Goal: Transaction & Acquisition: Purchase product/service

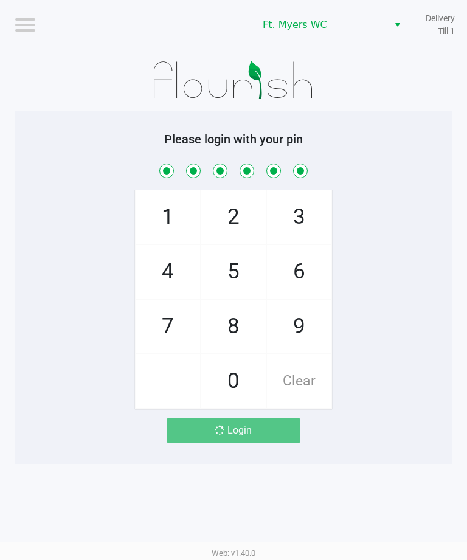
scroll to position [1, 16]
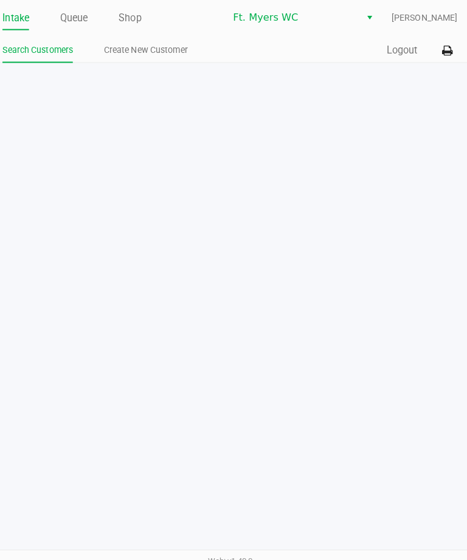
scroll to position [1, 0]
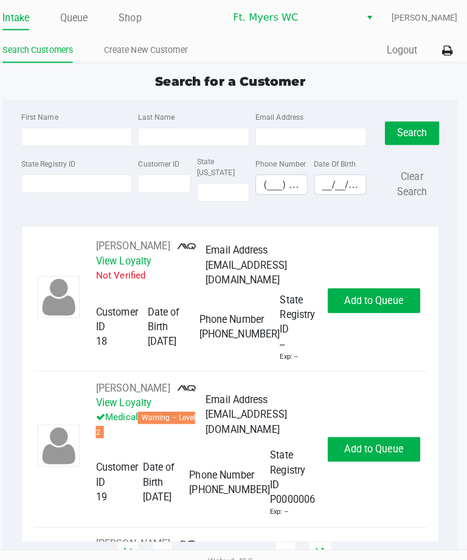
click at [79, 18] on link "Queue" at bounding box center [79, 18] width 27 height 17
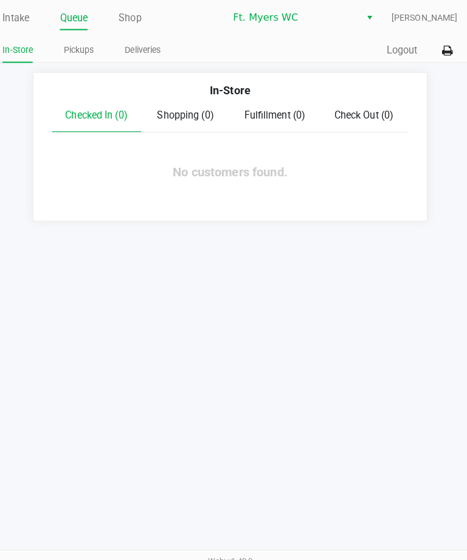
click at [138, 44] on link "Deliveries" at bounding box center [147, 49] width 35 height 15
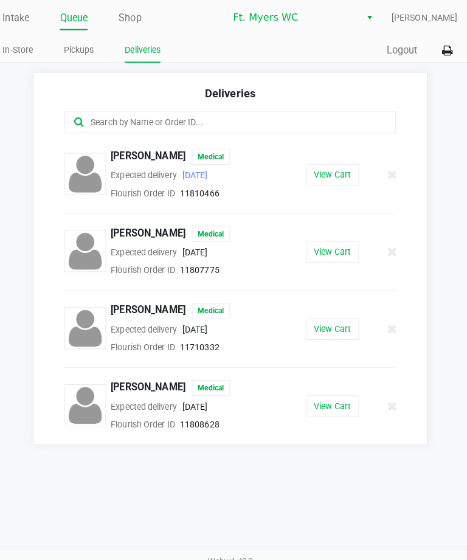
click at [314, 177] on button "View Cart" at bounding box center [334, 172] width 52 height 21
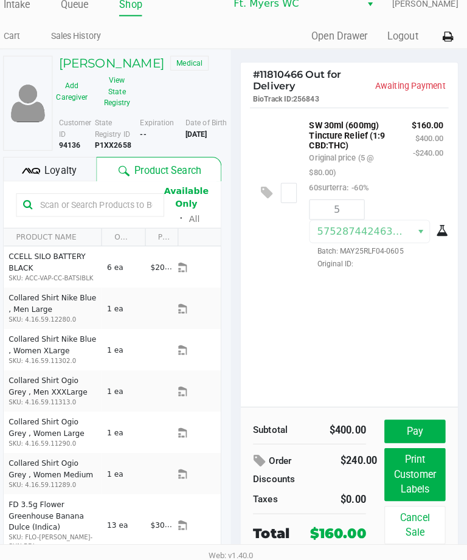
scroll to position [2, 0]
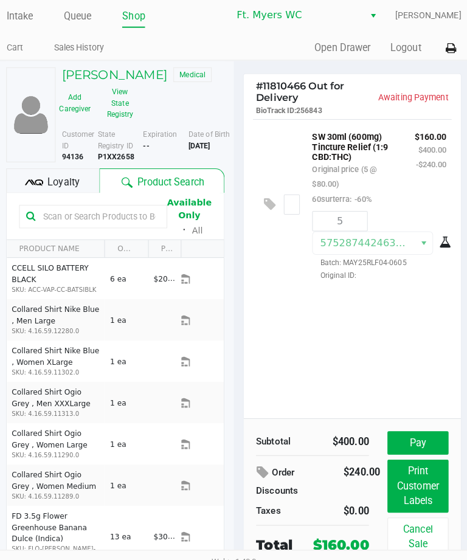
click at [417, 429] on button "Pay" at bounding box center [415, 436] width 60 height 23
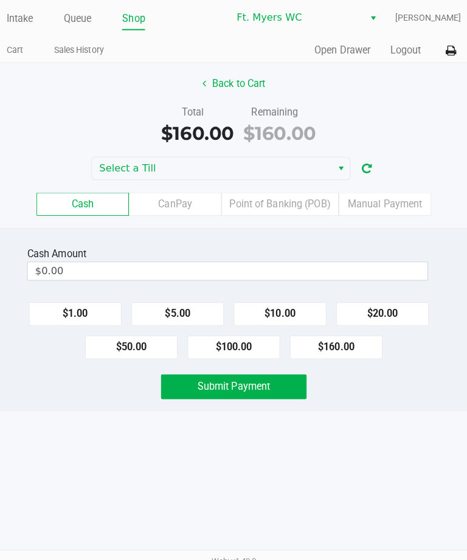
click at [272, 384] on button "Submit Payment" at bounding box center [234, 381] width 144 height 24
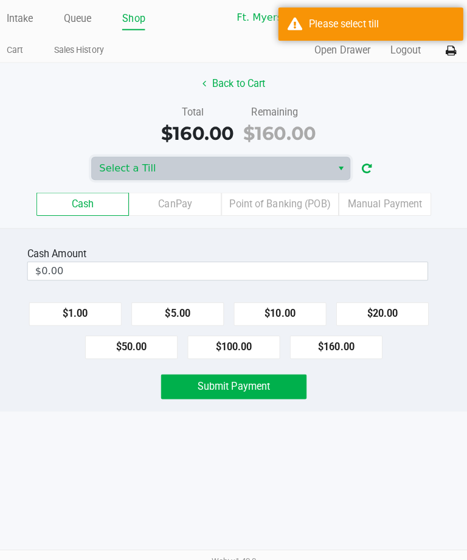
click at [190, 162] on span "Select a Till" at bounding box center [212, 166] width 222 height 15
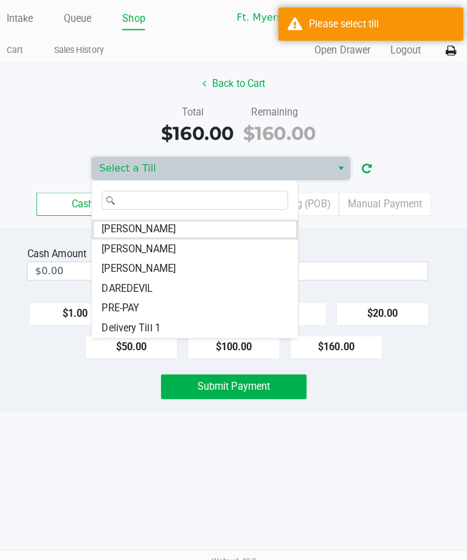
click at [189, 324] on li "Delivery Till 1" at bounding box center [195, 323] width 203 height 19
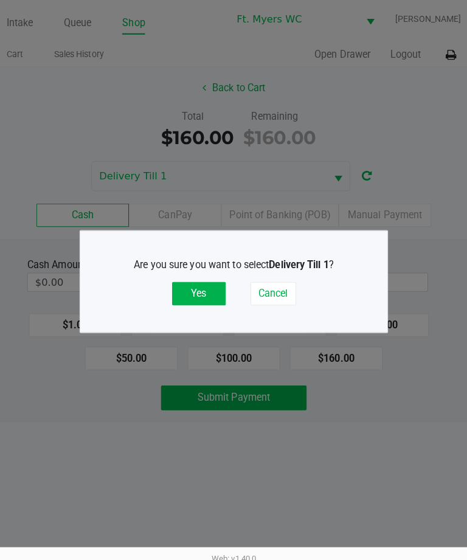
click at [189, 303] on button "Yes" at bounding box center [199, 291] width 53 height 23
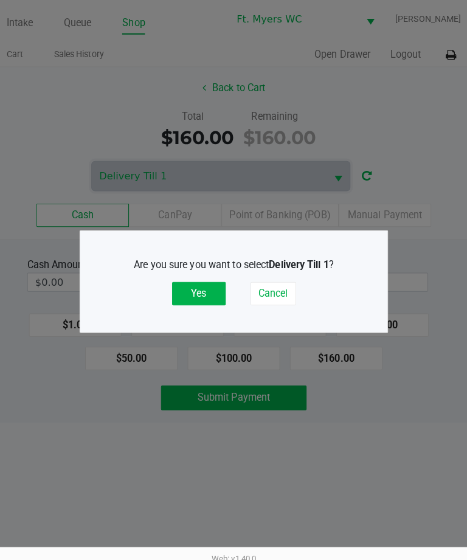
scroll to position [2, 0]
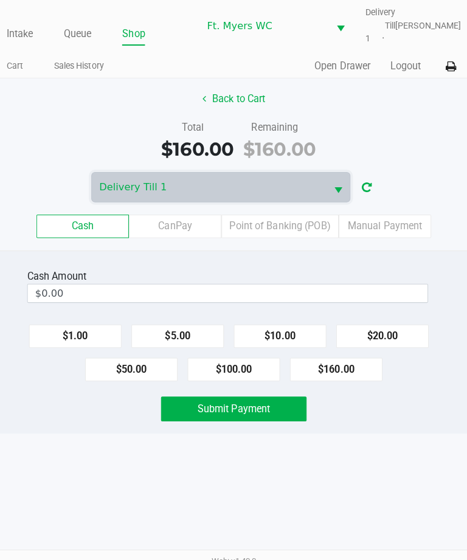
click at [266, 406] on button "Submit Payment" at bounding box center [234, 403] width 144 height 24
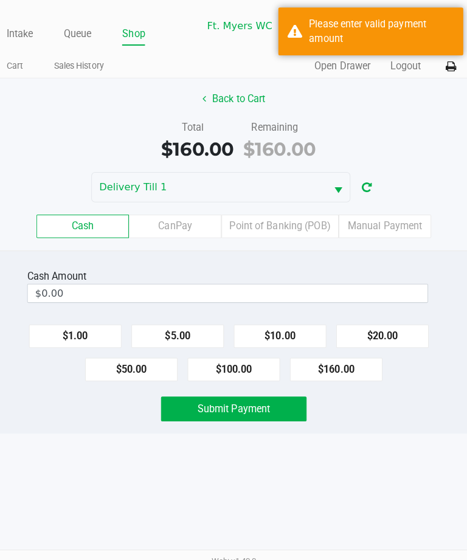
click at [354, 370] on button "$160.00" at bounding box center [334, 364] width 91 height 23
type input "$160.00"
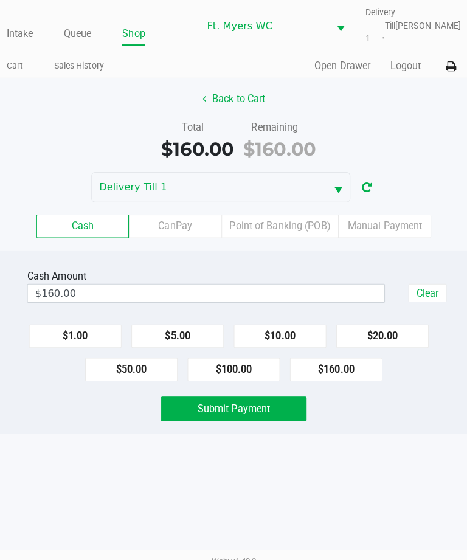
click at [258, 411] on button "Submit Payment" at bounding box center [234, 403] width 144 height 24
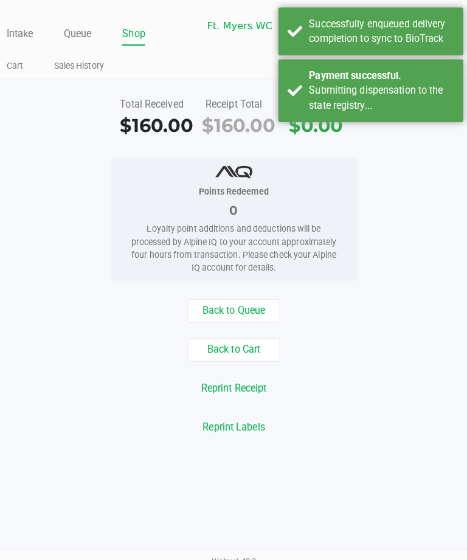
click at [201, 318] on button "Back to Queue" at bounding box center [233, 306] width 91 height 23
